Goal: Find specific page/section: Find specific page/section

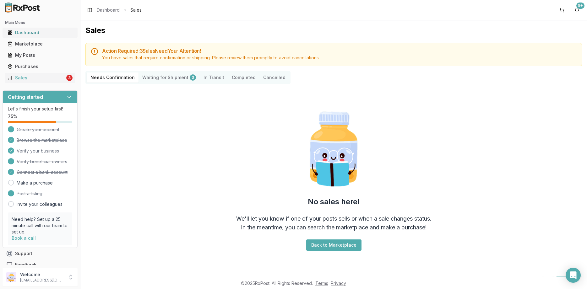
click at [34, 30] on link "Dashboard" at bounding box center [40, 32] width 70 height 11
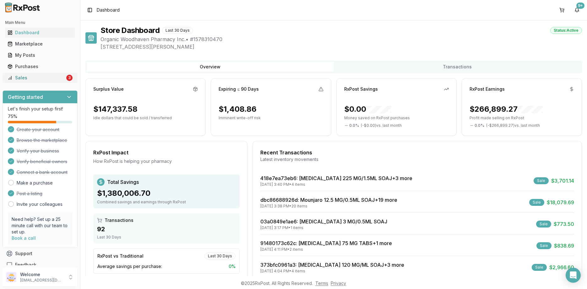
click at [30, 75] on div "Sales" at bounding box center [36, 78] width 57 height 6
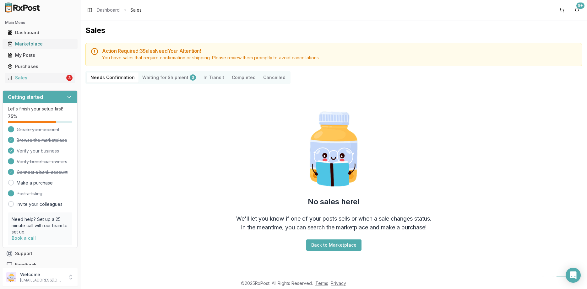
click at [25, 39] on link "Marketplace" at bounding box center [40, 43] width 70 height 11
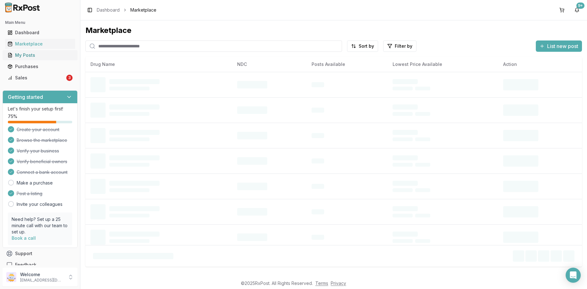
click at [26, 51] on link "My Posts" at bounding box center [40, 55] width 70 height 11
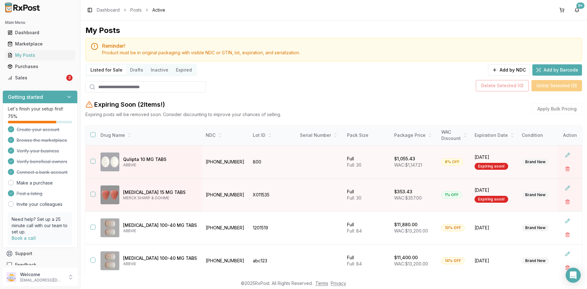
click at [122, 88] on input "search" at bounding box center [145, 86] width 121 height 11
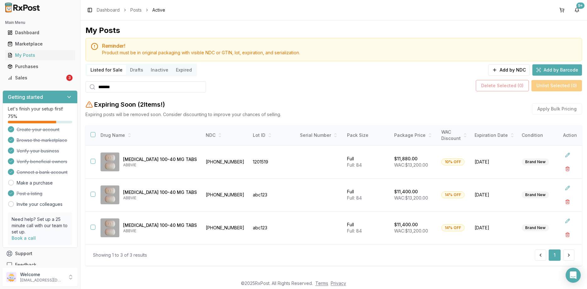
type input "*******"
